Goal: Information Seeking & Learning: Learn about a topic

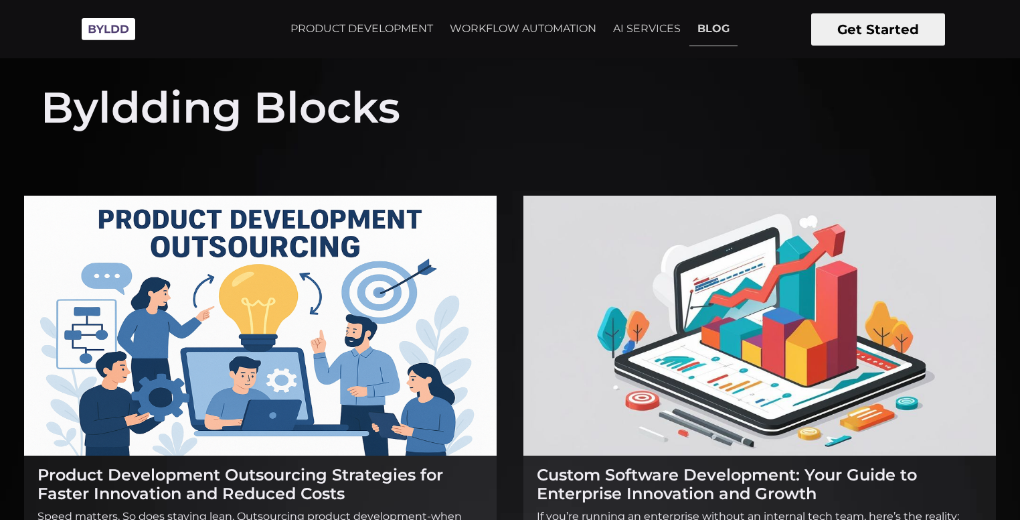
click at [117, 33] on img at bounding box center [108, 29] width 67 height 37
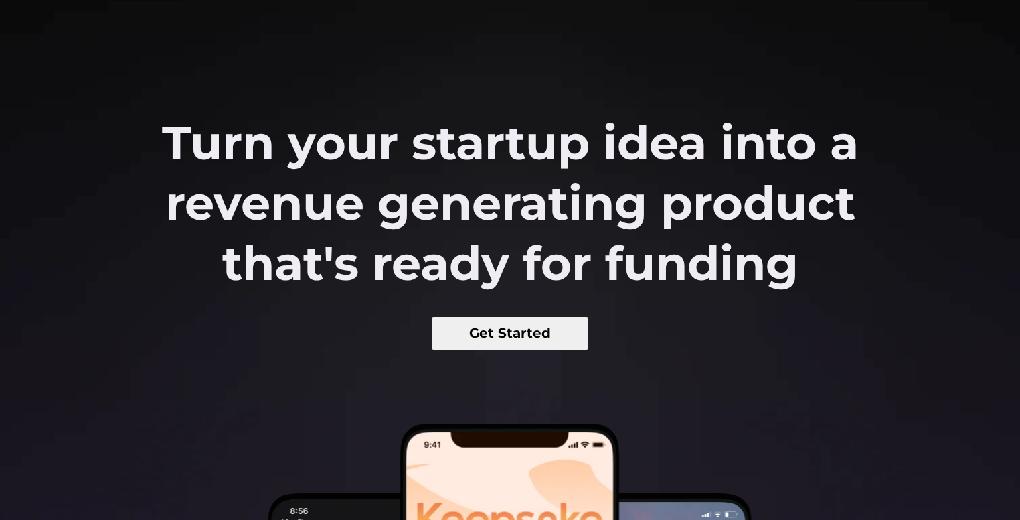
scroll to position [70, 0]
